Goal: Transaction & Acquisition: Purchase product/service

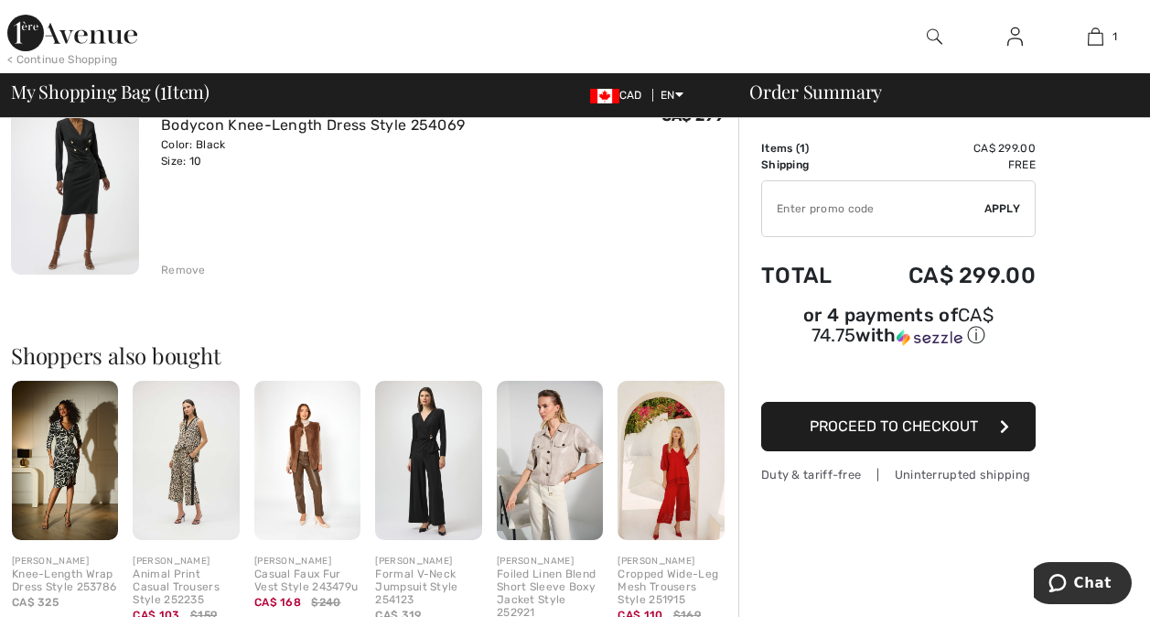
scroll to position [188, 0]
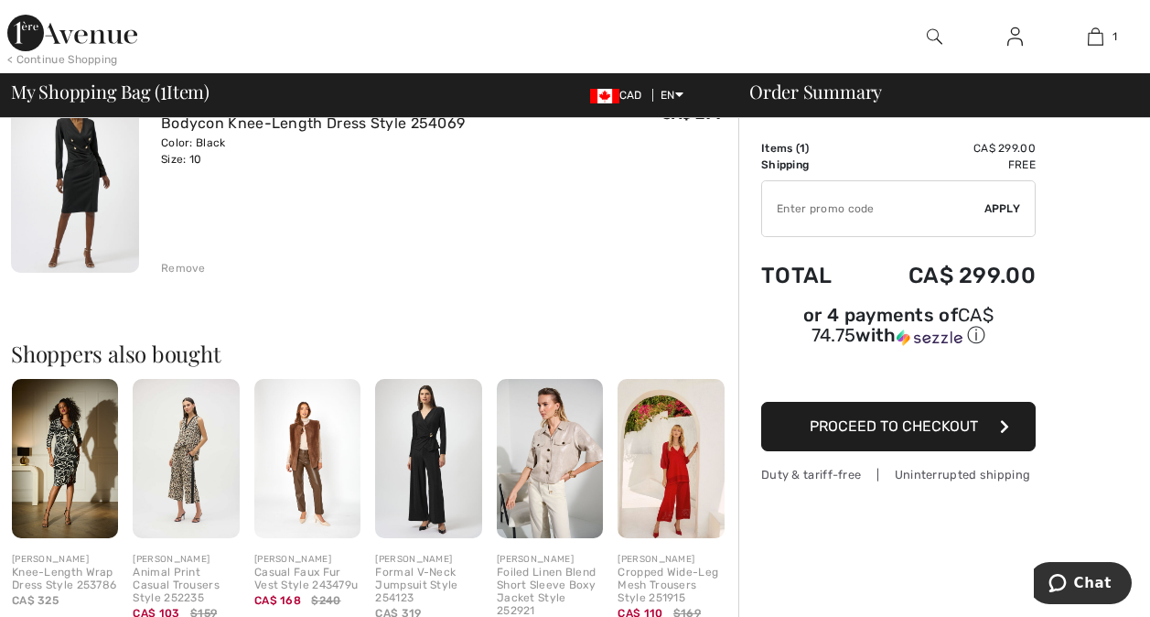
click at [913, 417] on span "Proceed to Checkout" at bounding box center [894, 425] width 168 height 17
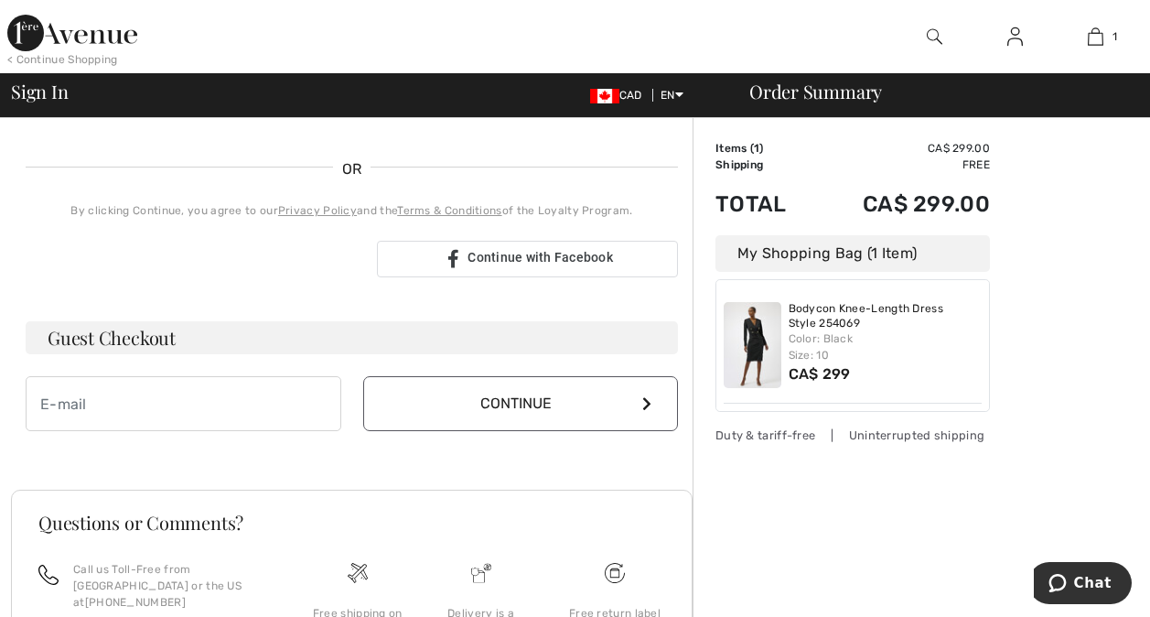
scroll to position [381, 0]
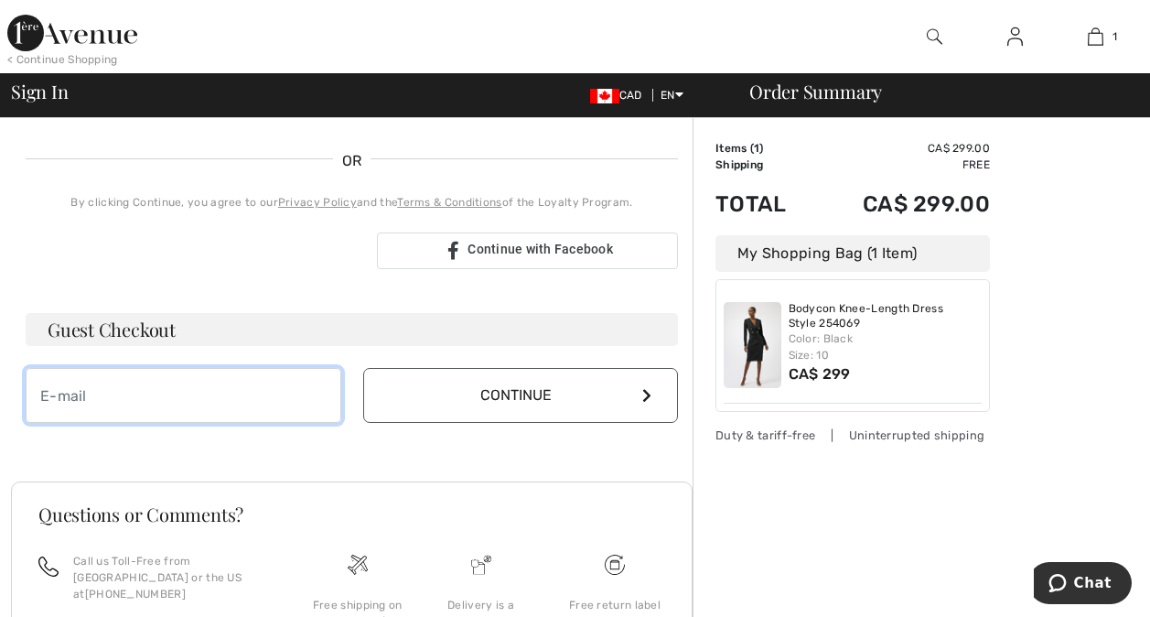
click at [273, 400] on input "email" at bounding box center [184, 395] width 316 height 55
type input "[EMAIL_ADDRESS][DOMAIN_NAME]"
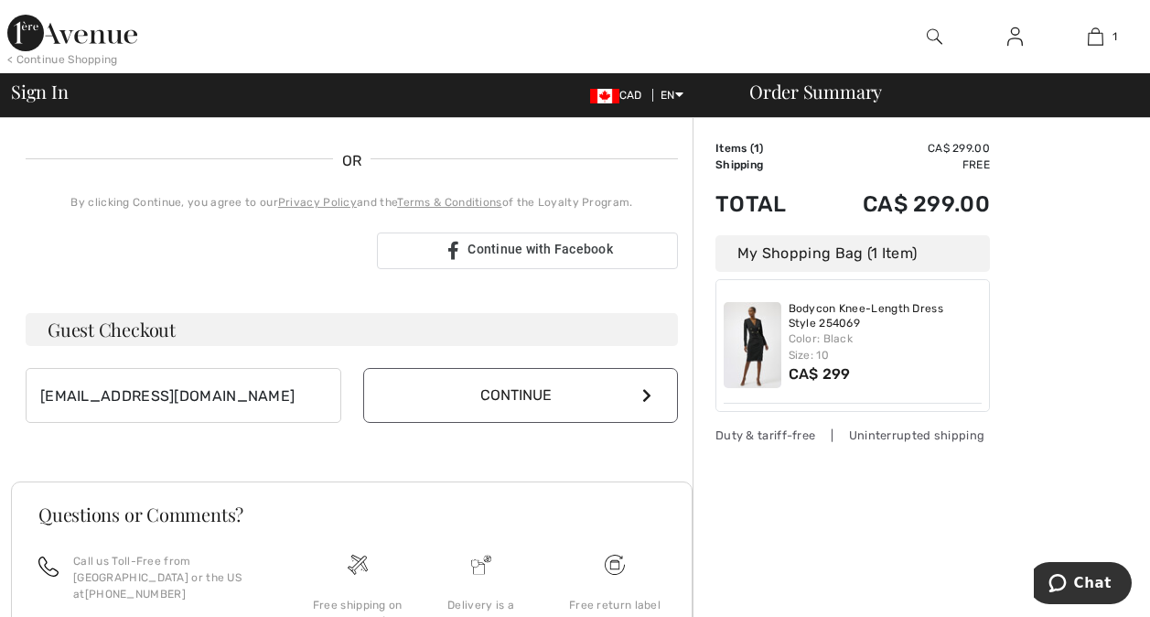
click at [644, 396] on icon at bounding box center [646, 395] width 9 height 15
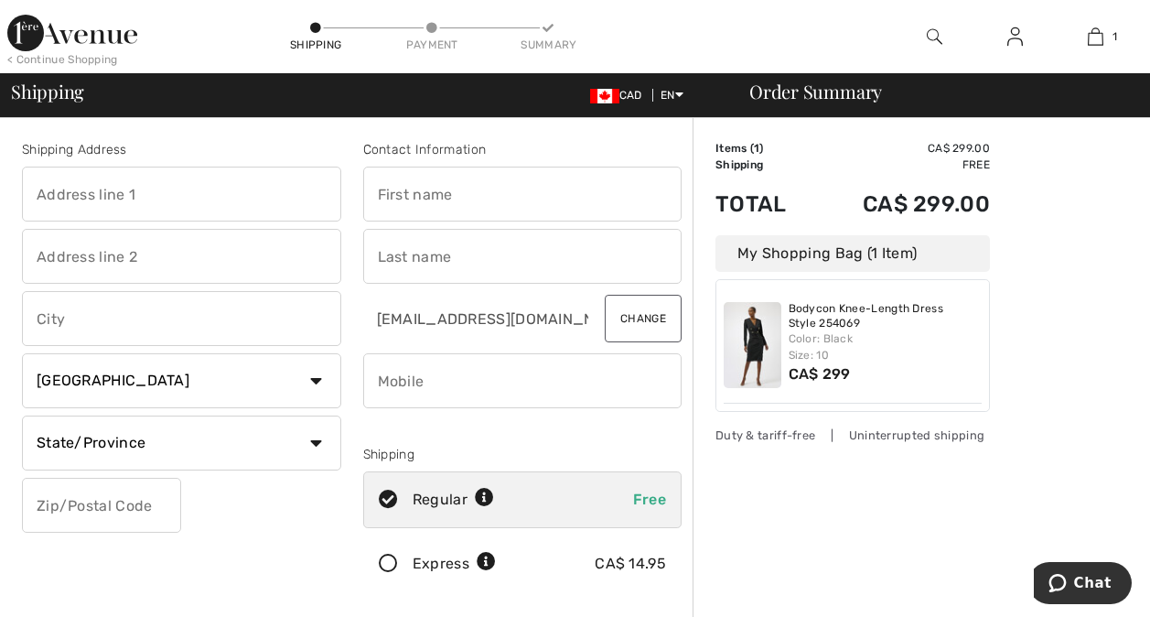
click at [386, 560] on icon at bounding box center [388, 563] width 48 height 19
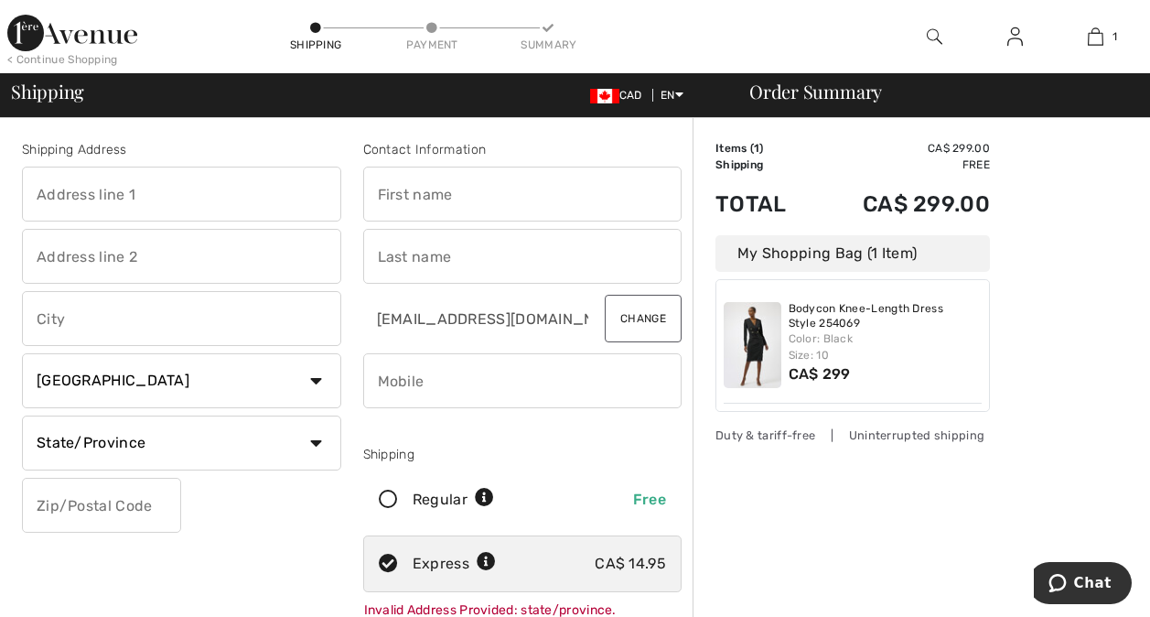
click at [211, 208] on input "text" at bounding box center [181, 193] width 319 height 55
type input "[STREET_ADDRESS]"
type input "Aurora"
select select "ON"
type input "l4g7y2"
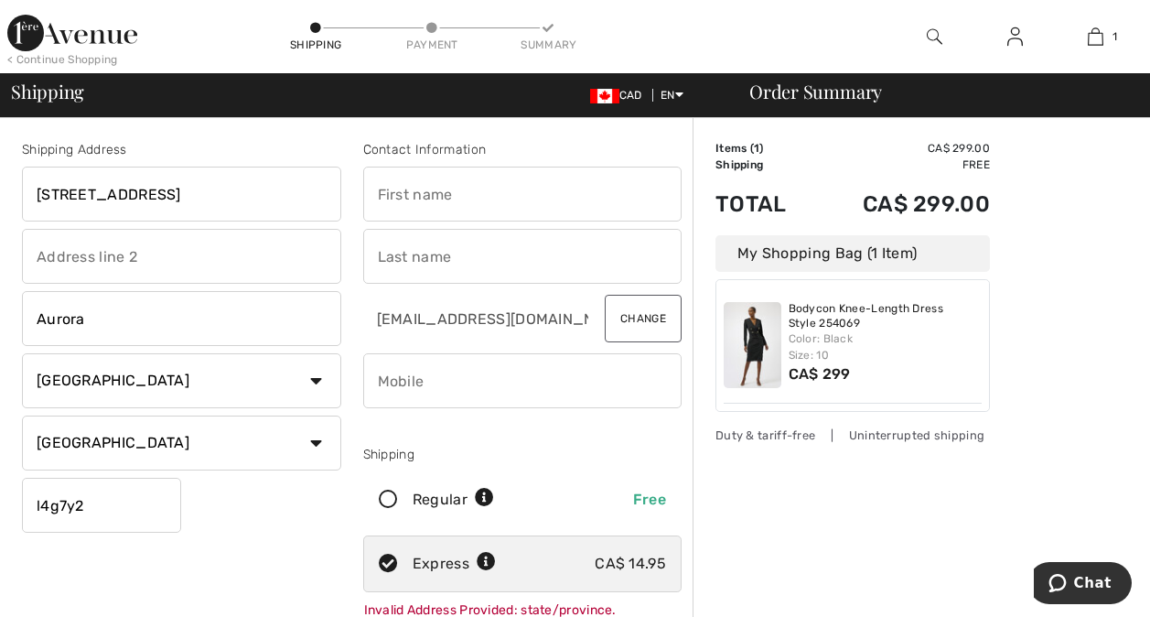
type input "Rose"
type input "Alcamo"
type input "4168292314"
type input "L4G7Y2"
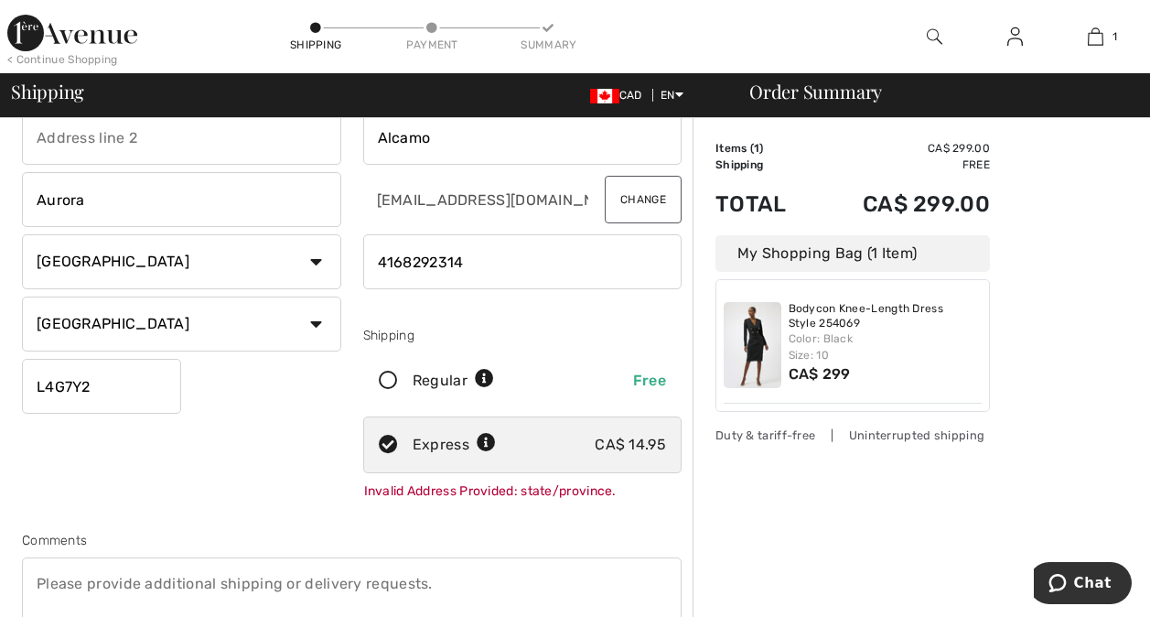
scroll to position [95, 0]
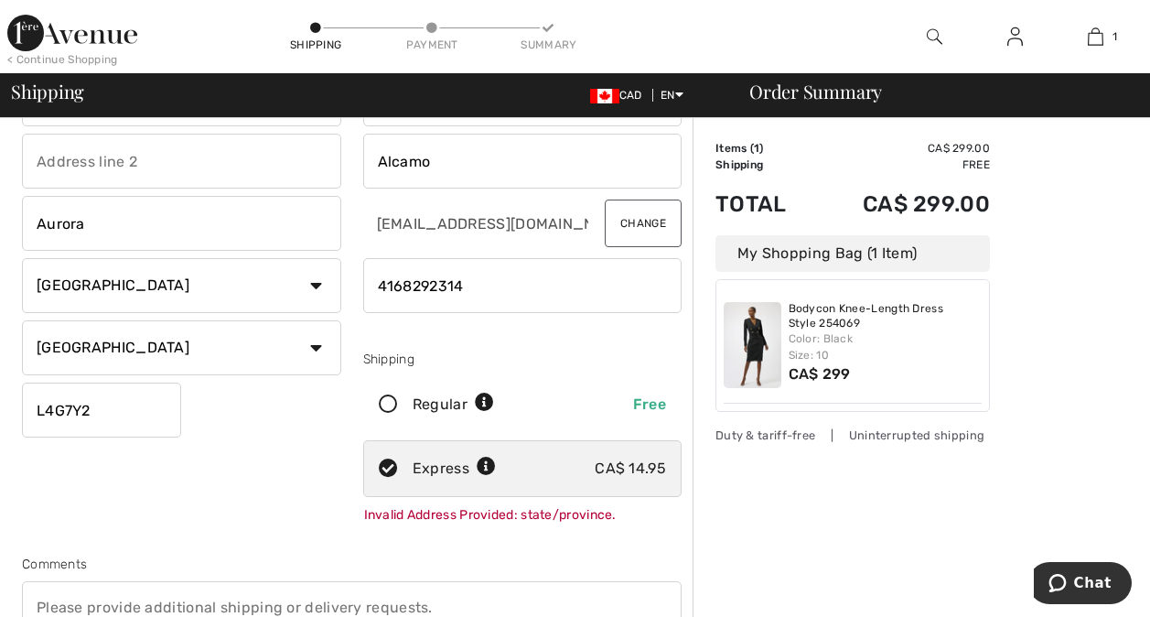
click at [628, 467] on div "CA$ 14.95" at bounding box center [630, 468] width 71 height 22
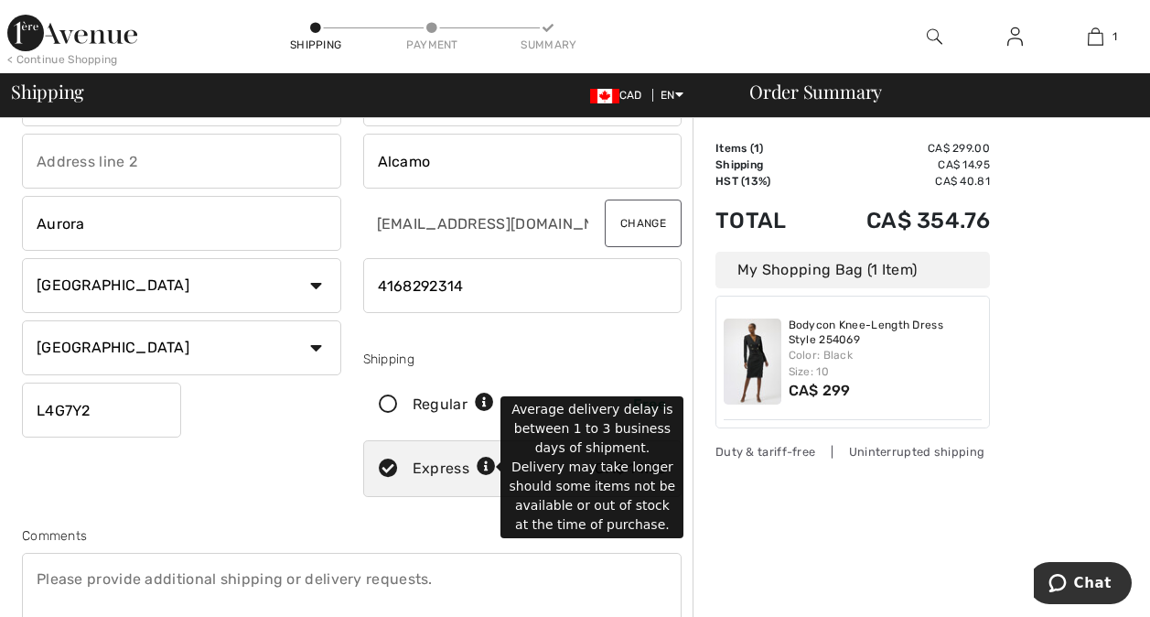
click at [488, 465] on icon at bounding box center [486, 466] width 19 height 19
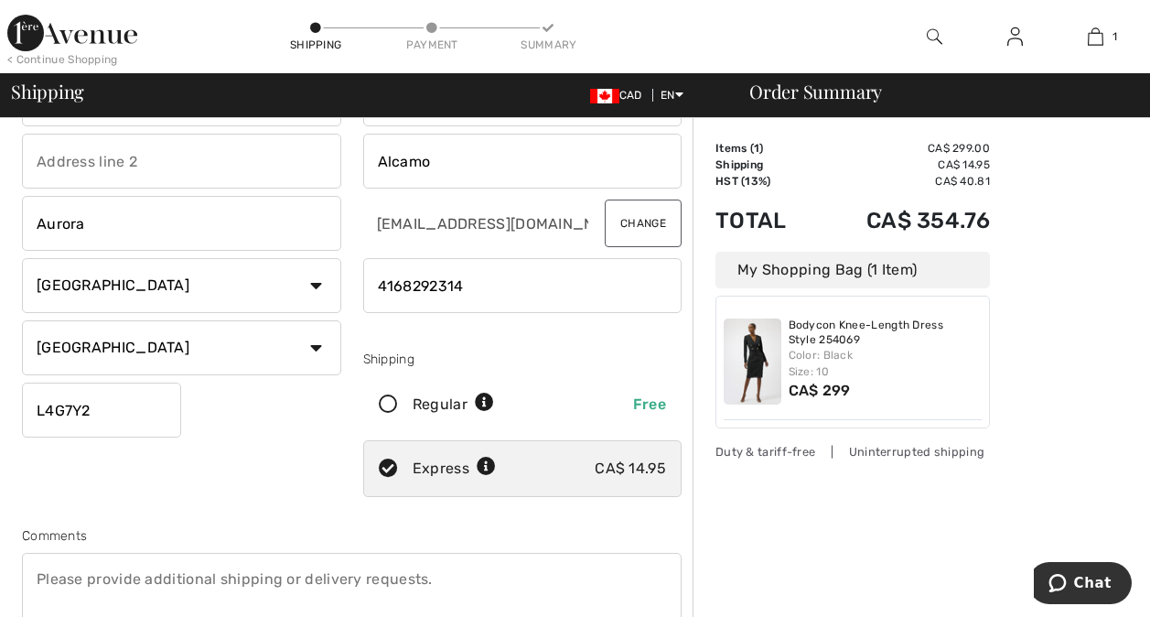
click at [462, 512] on div "Shipping Address 90 BURGON PLACE Aurora Country Canada United States Afghanista…" at bounding box center [351, 397] width 681 height 792
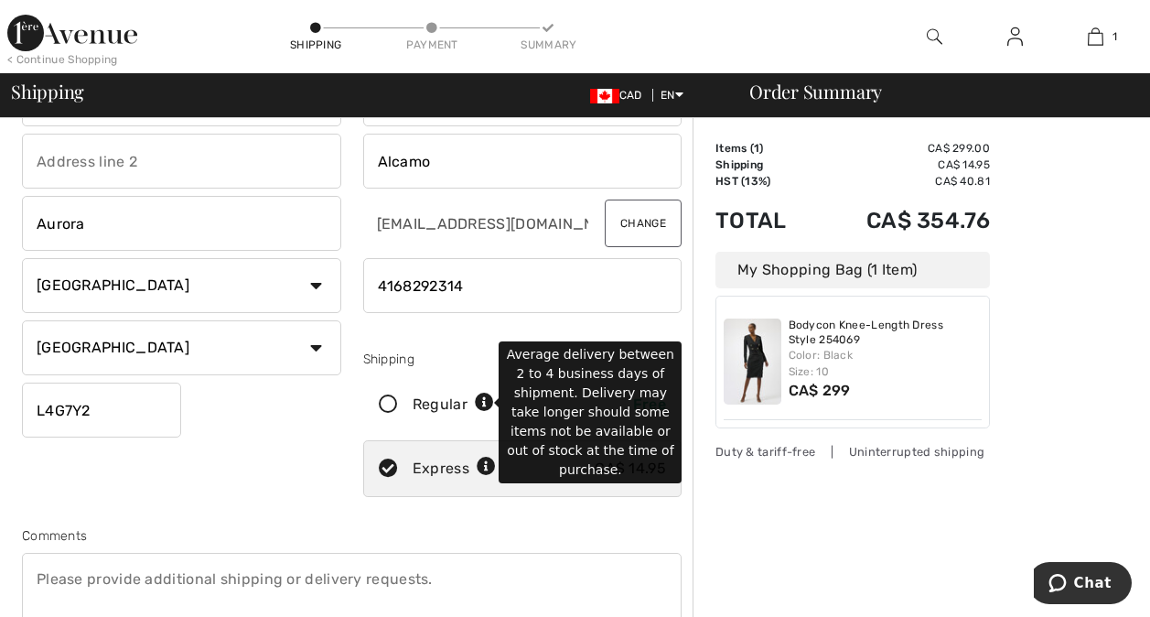
click at [486, 399] on icon at bounding box center [484, 402] width 19 height 19
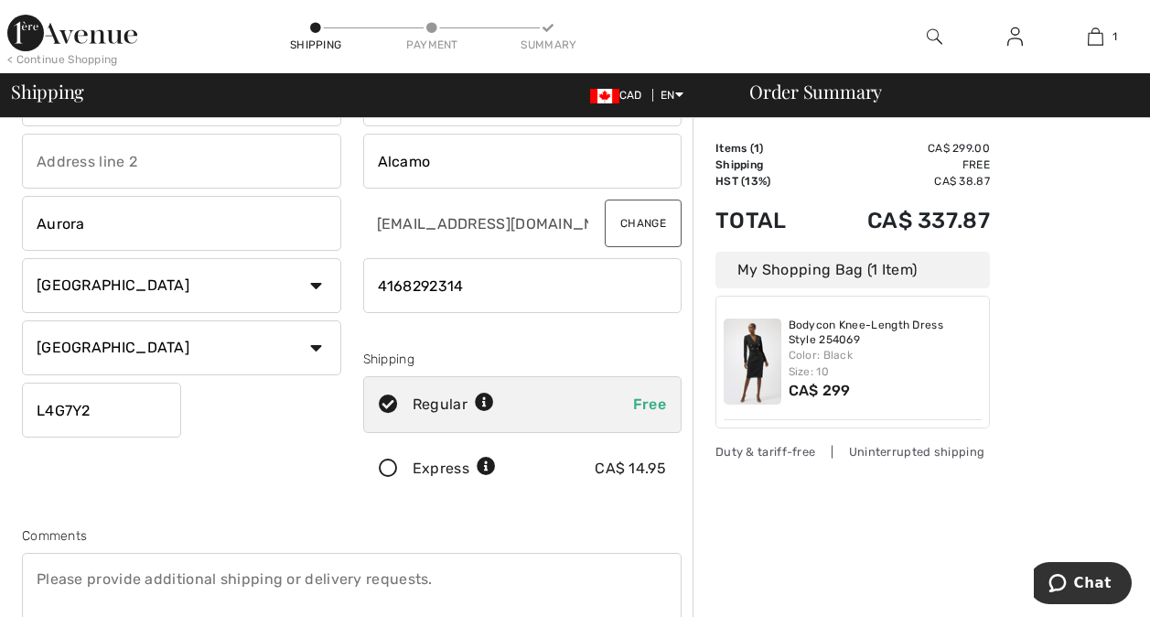
click at [427, 514] on div "Shipping Address 90 BURGON PLACE Aurora Country Canada United States Afghanista…" at bounding box center [351, 397] width 681 height 792
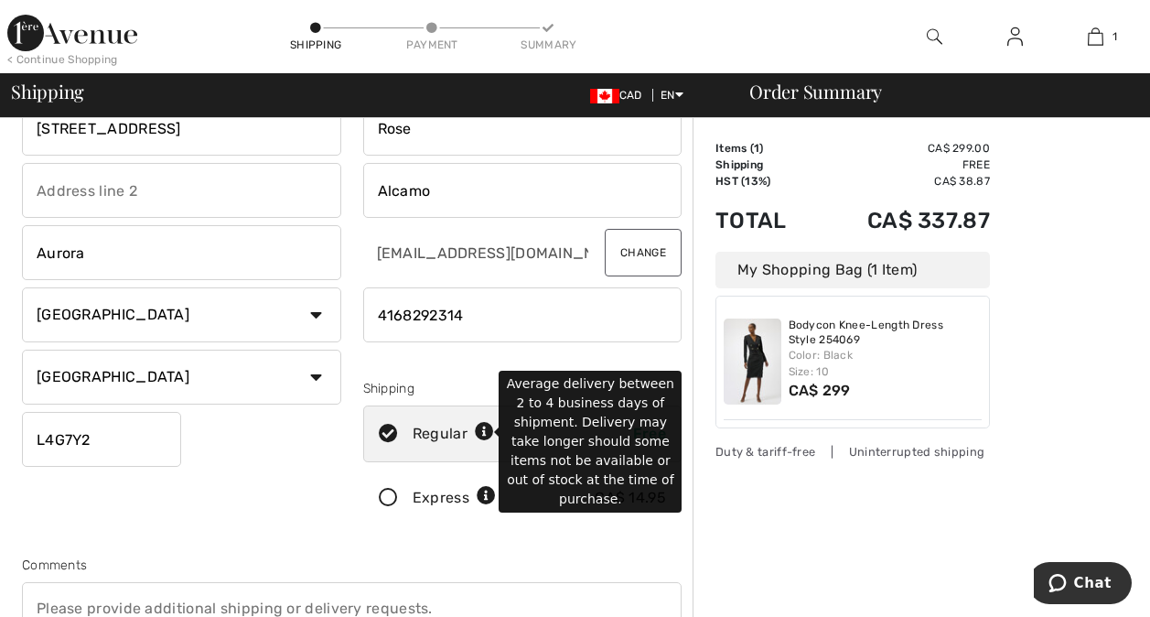
click at [478, 423] on icon at bounding box center [484, 432] width 19 height 19
radio input "true"
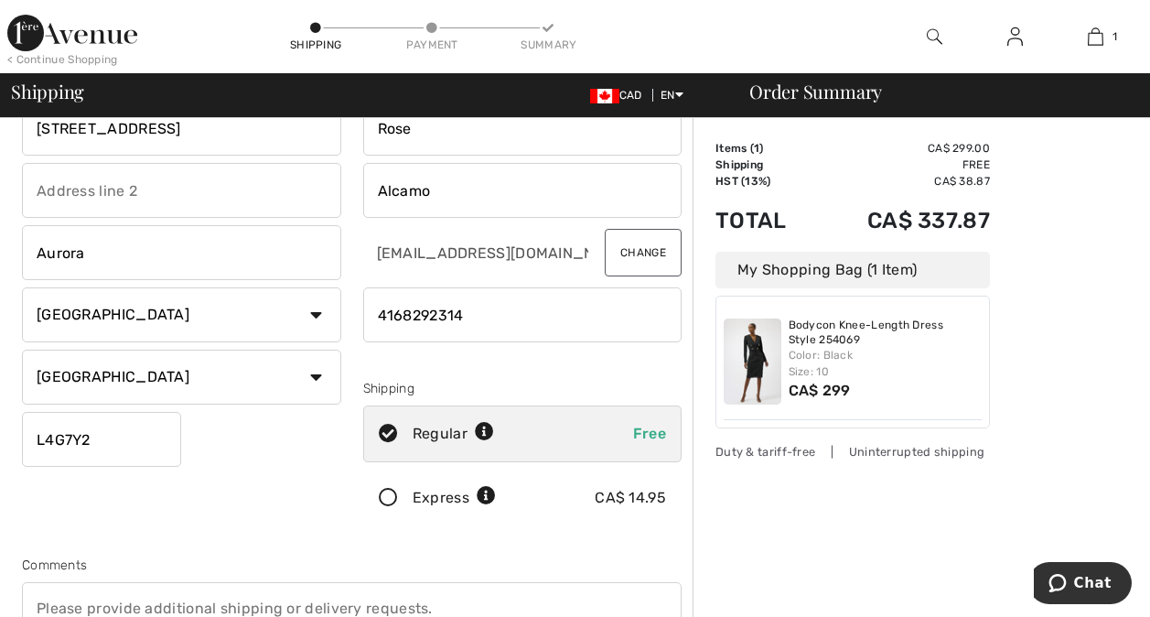
click at [267, 483] on div "Shipping Address 90 BURGON PLACE Aurora Country Canada United States Afghanista…" at bounding box center [181, 303] width 341 height 459
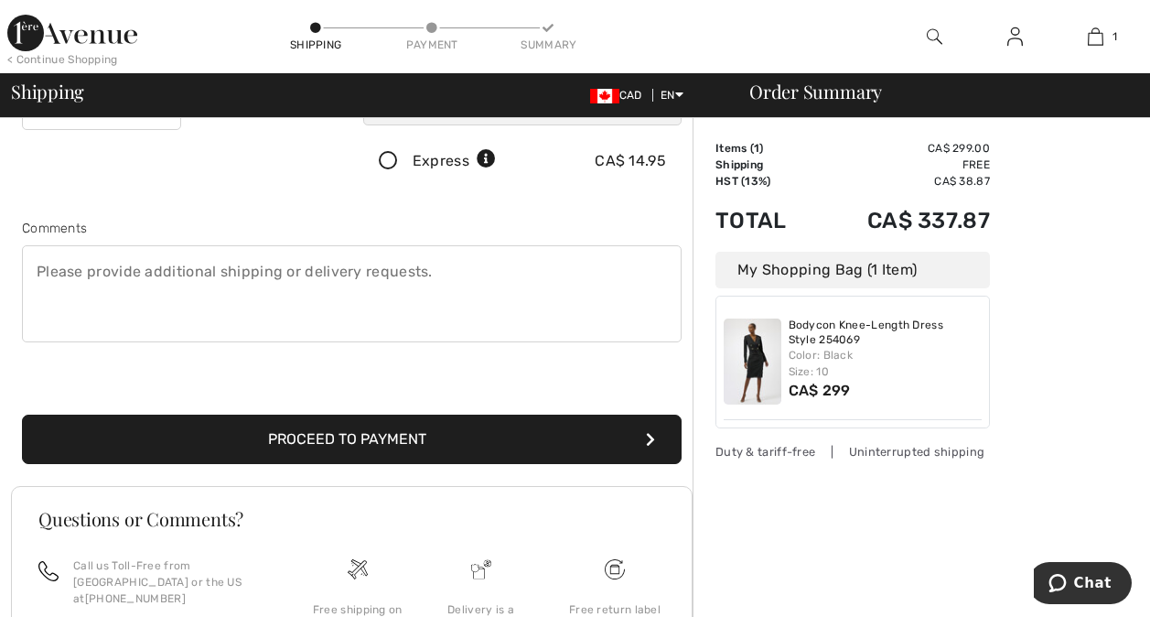
scroll to position [456, 0]
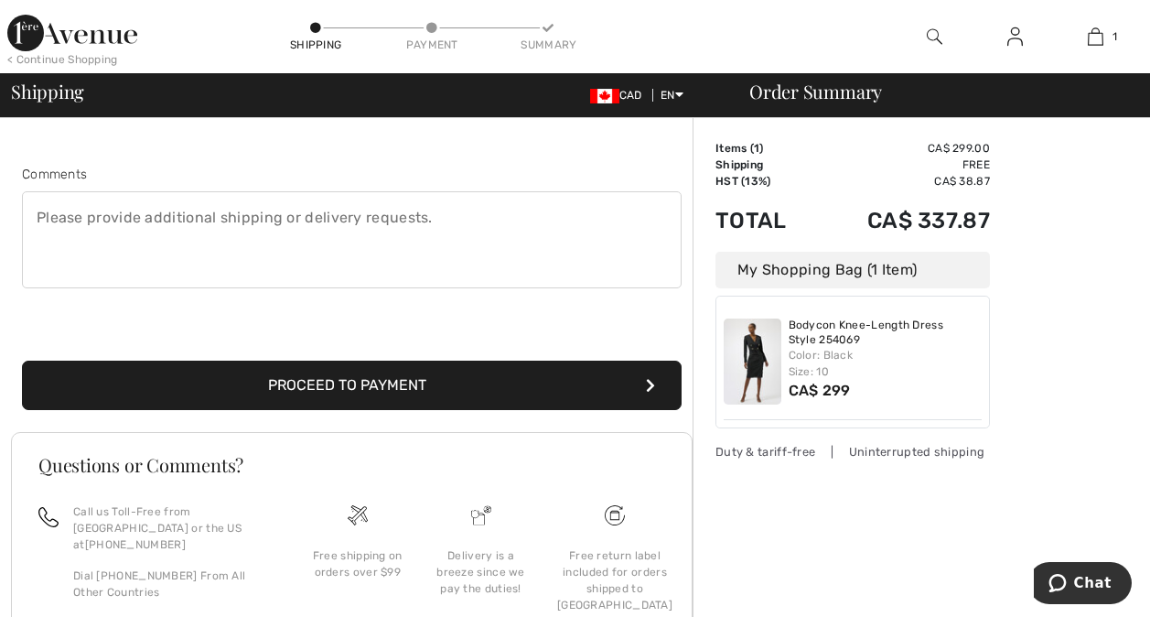
click at [426, 388] on button "Proceed to Payment" at bounding box center [352, 384] width 660 height 49
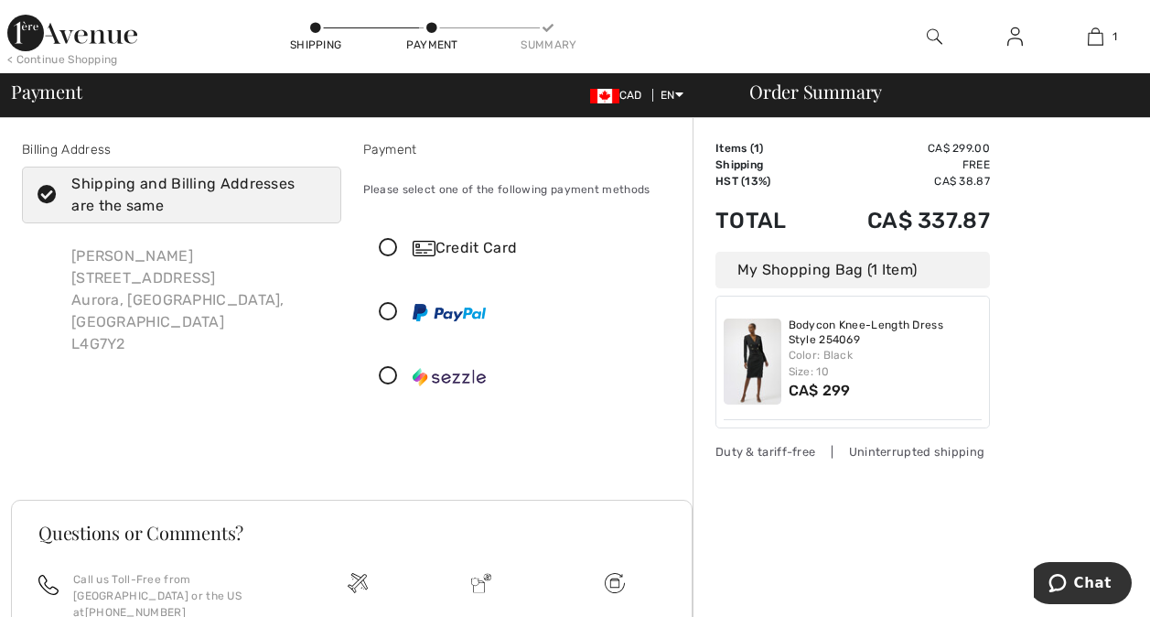
click at [388, 244] on icon at bounding box center [388, 248] width 48 height 19
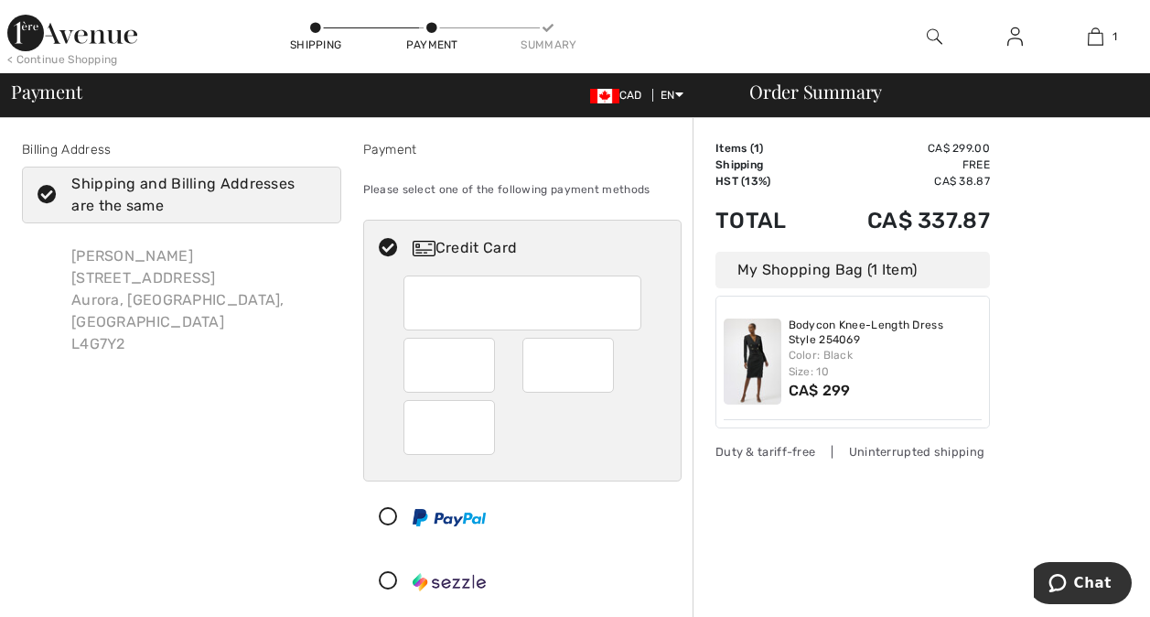
click at [601, 590] on div at bounding box center [515, 580] width 303 height 55
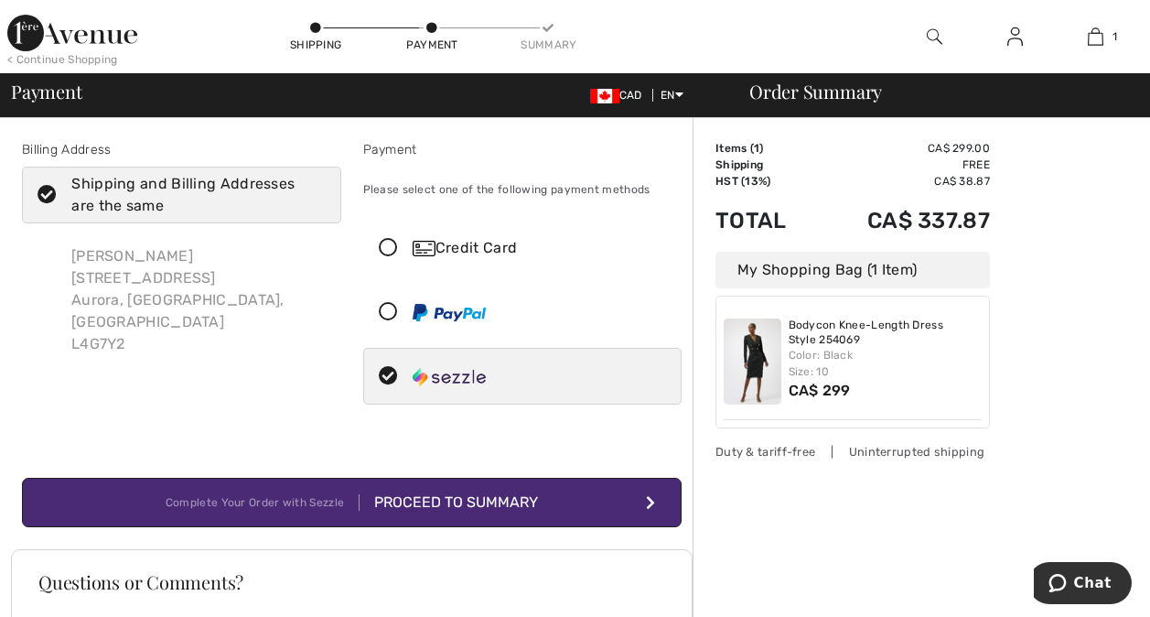
click at [383, 249] on icon at bounding box center [388, 248] width 48 height 19
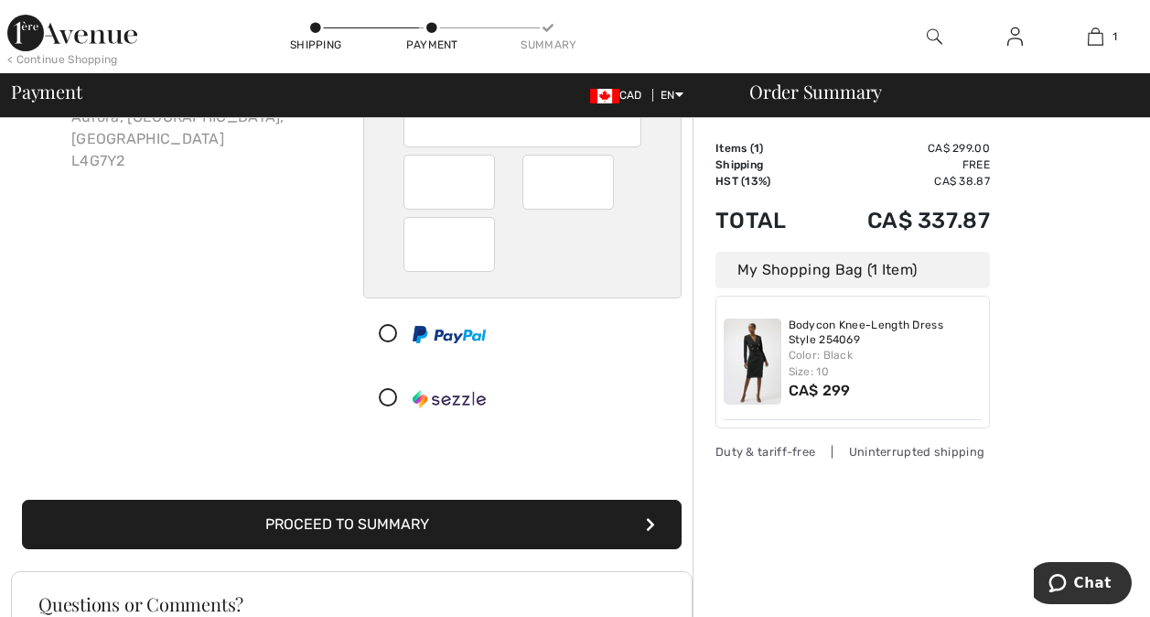
scroll to position [184, 0]
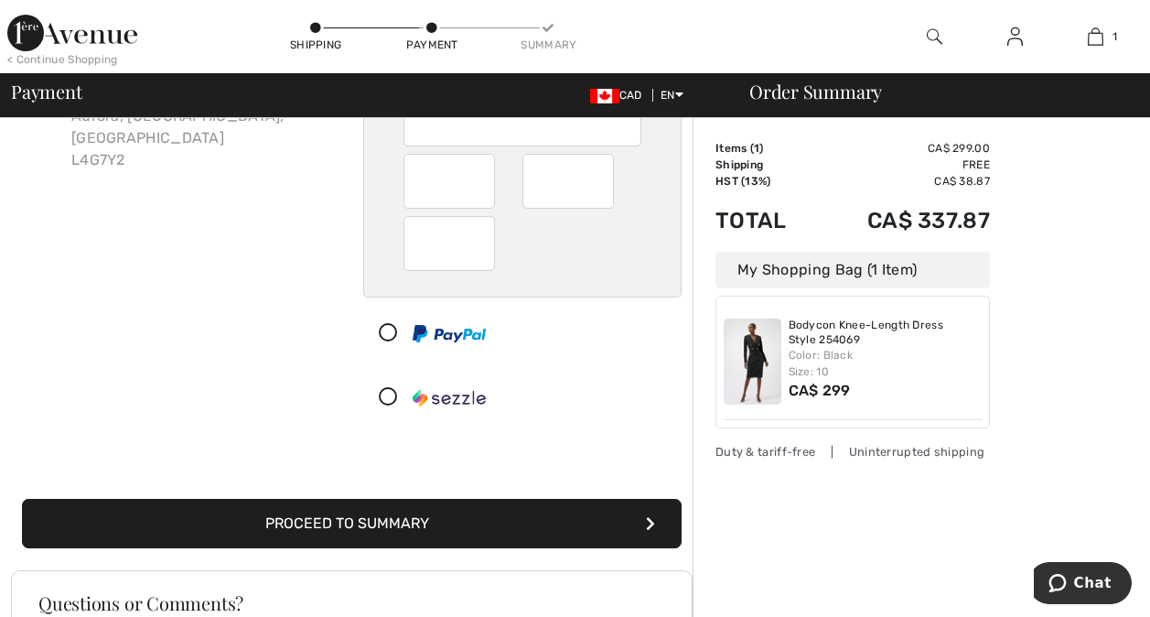
click at [351, 516] on button "Proceed to Summary" at bounding box center [352, 523] width 660 height 49
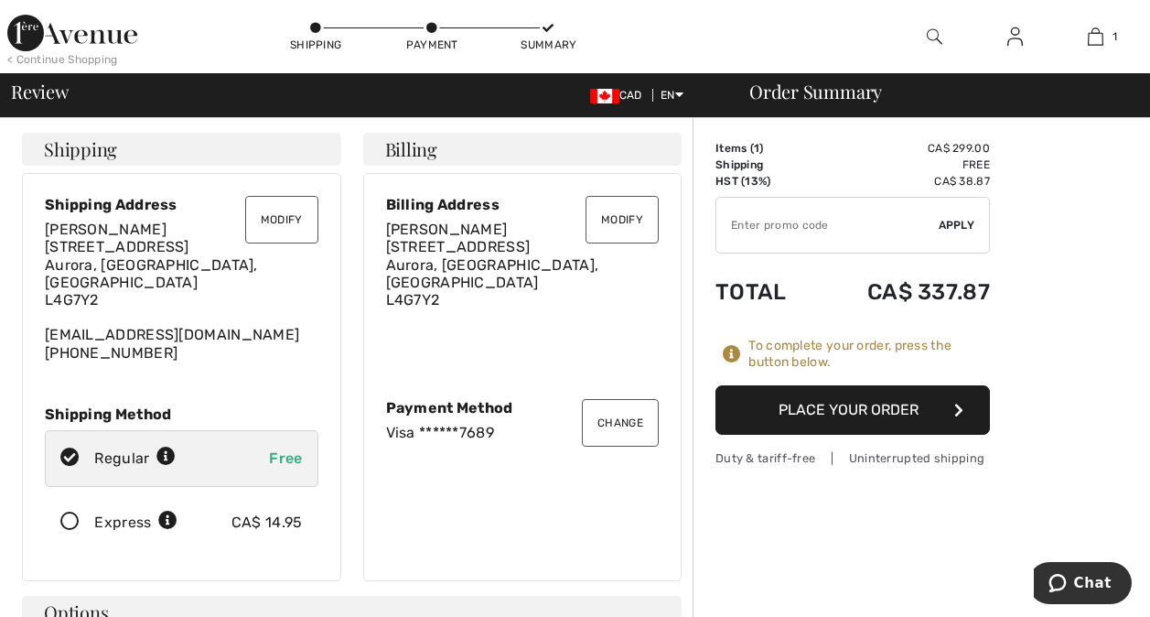
click at [759, 221] on input "TEXT" at bounding box center [827, 225] width 222 height 55
type input "NEW15"
click at [865, 412] on button "Place Your Order" at bounding box center [852, 409] width 274 height 49
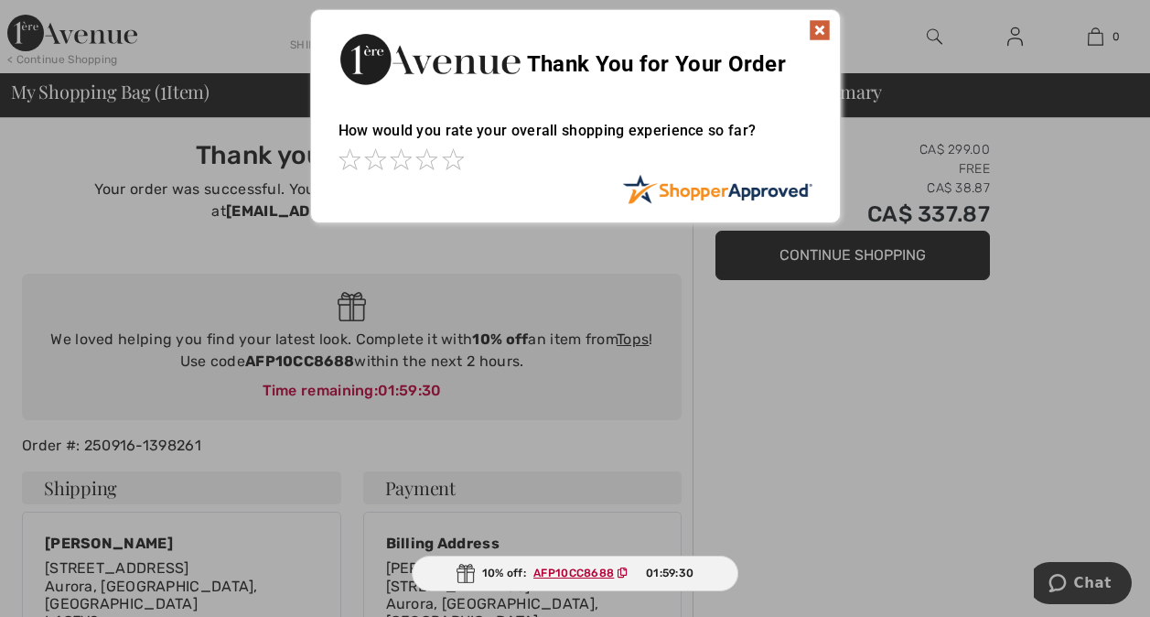
click at [817, 28] on img at bounding box center [820, 30] width 22 height 22
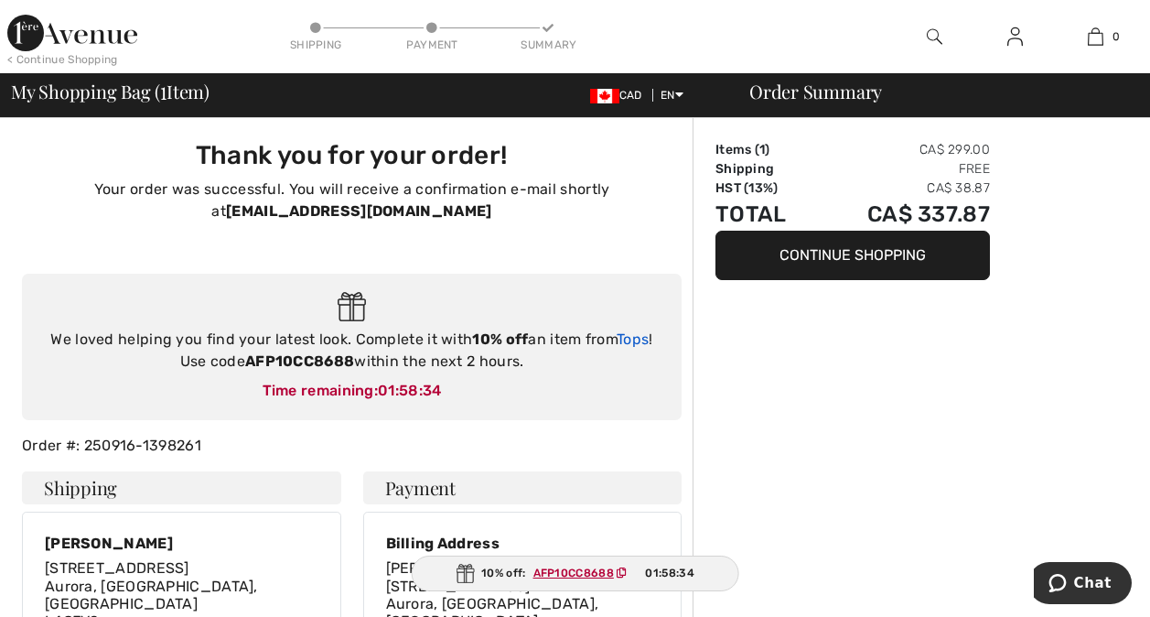
click at [635, 340] on link "Tops" at bounding box center [633, 338] width 32 height 17
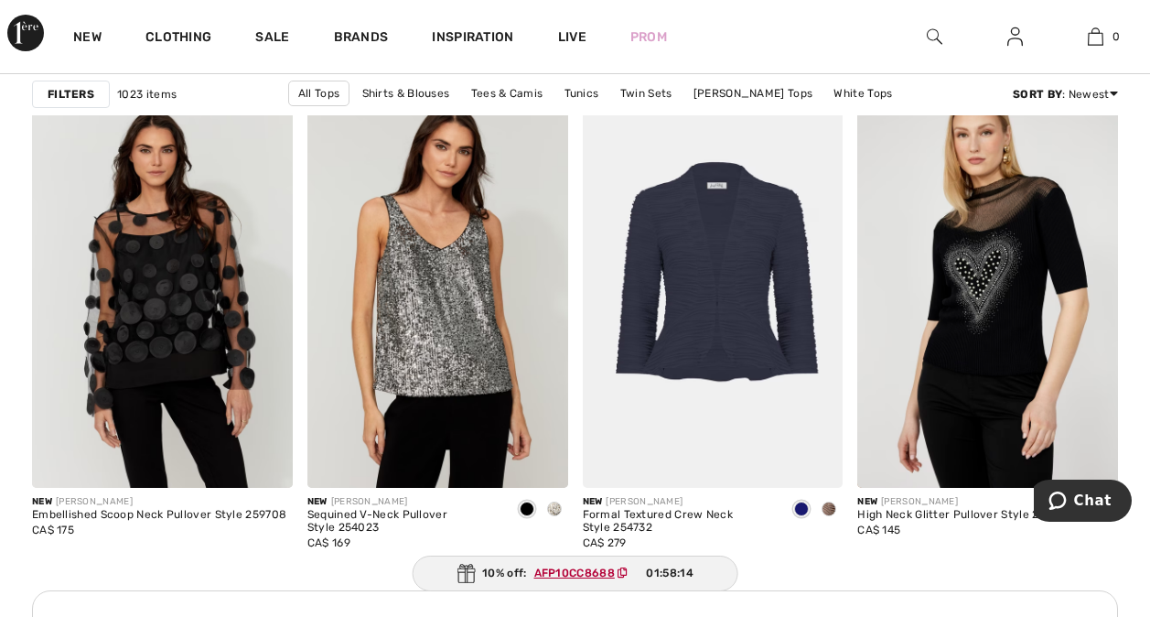
scroll to position [3309, 0]
